Goal: Understand process/instructions: Learn how to perform a task or action

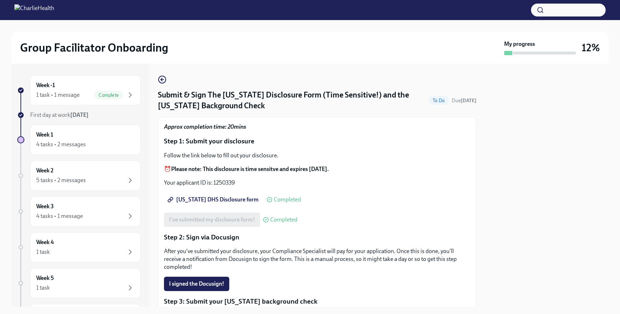
scroll to position [178, 0]
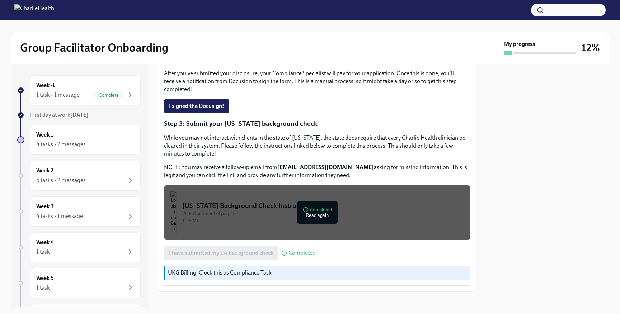
click at [534, 151] on div at bounding box center [546, 185] width 123 height 243
click at [519, 193] on div at bounding box center [546, 185] width 123 height 243
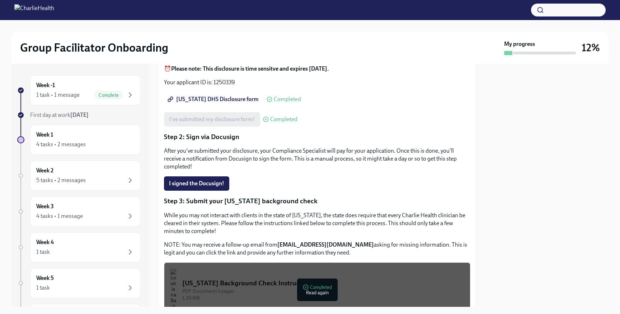
scroll to position [0, 0]
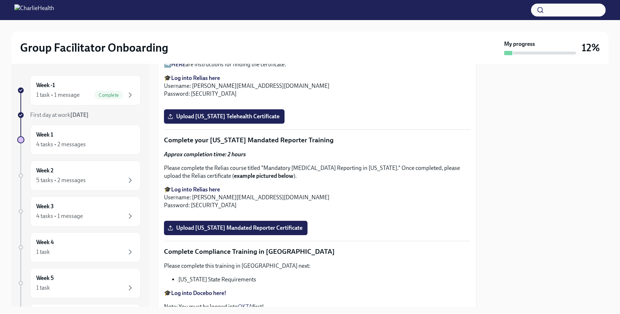
scroll to position [1248, 0]
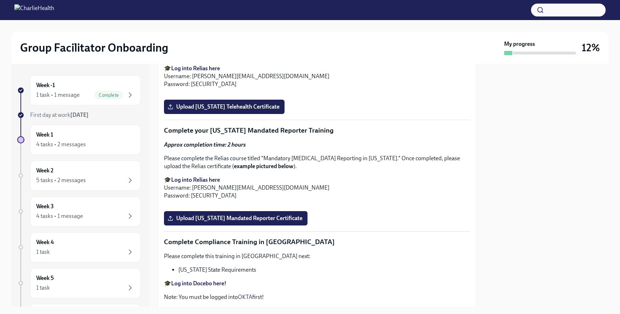
click at [168, 59] on p "➡️ HERE are instructions for starting the training course. ➡️ HERE are instruct…" at bounding box center [317, 51] width 307 height 16
click at [177, 50] on strong "HERE" at bounding box center [178, 46] width 14 height 7
click at [207, 72] on strong "Log into Relias here" at bounding box center [195, 68] width 49 height 7
